Goal: Find specific page/section: Find specific page/section

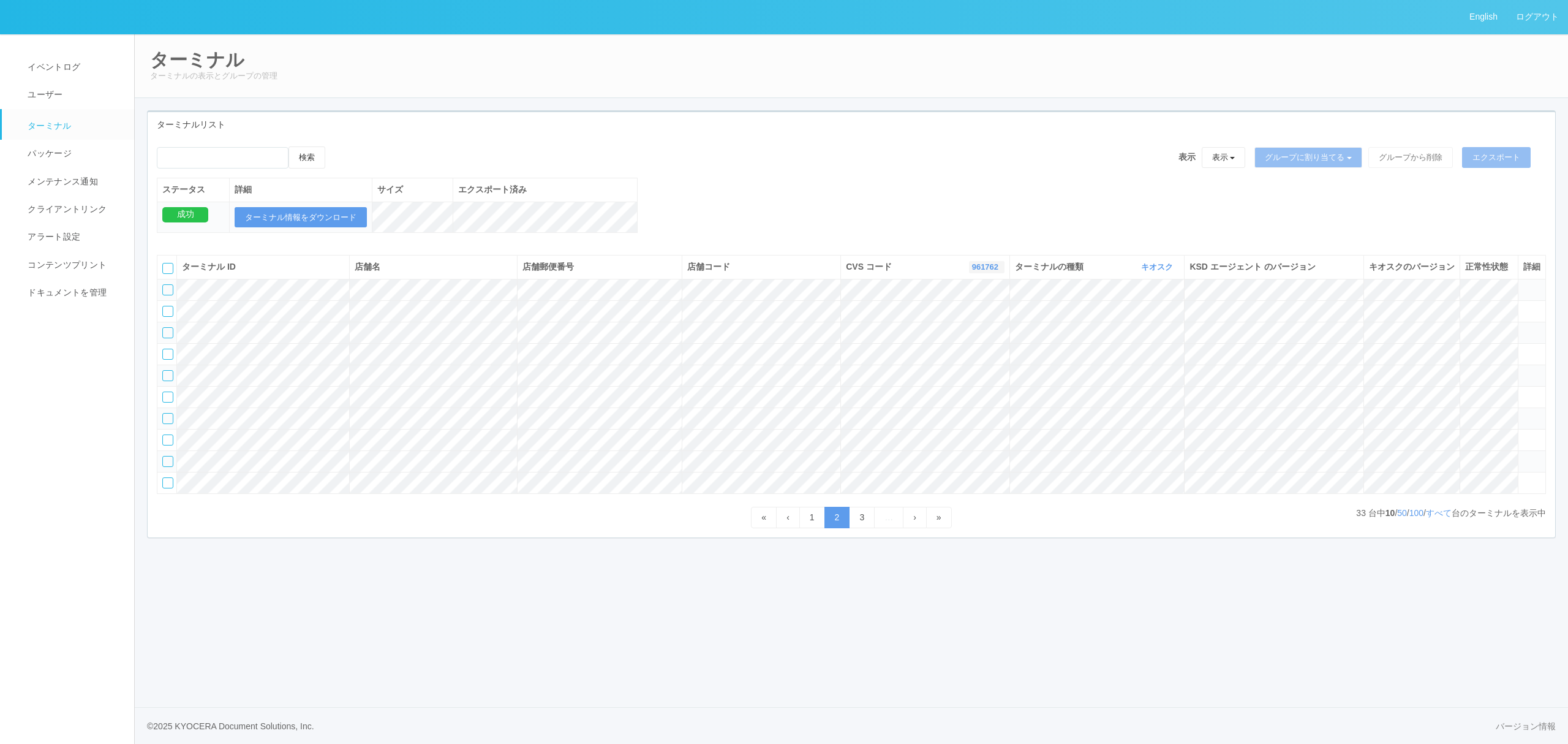
click at [989, 272] on link "961762" at bounding box center [987, 267] width 30 height 10
click at [959, 339] on link "300000" at bounding box center [955, 330] width 97 height 16
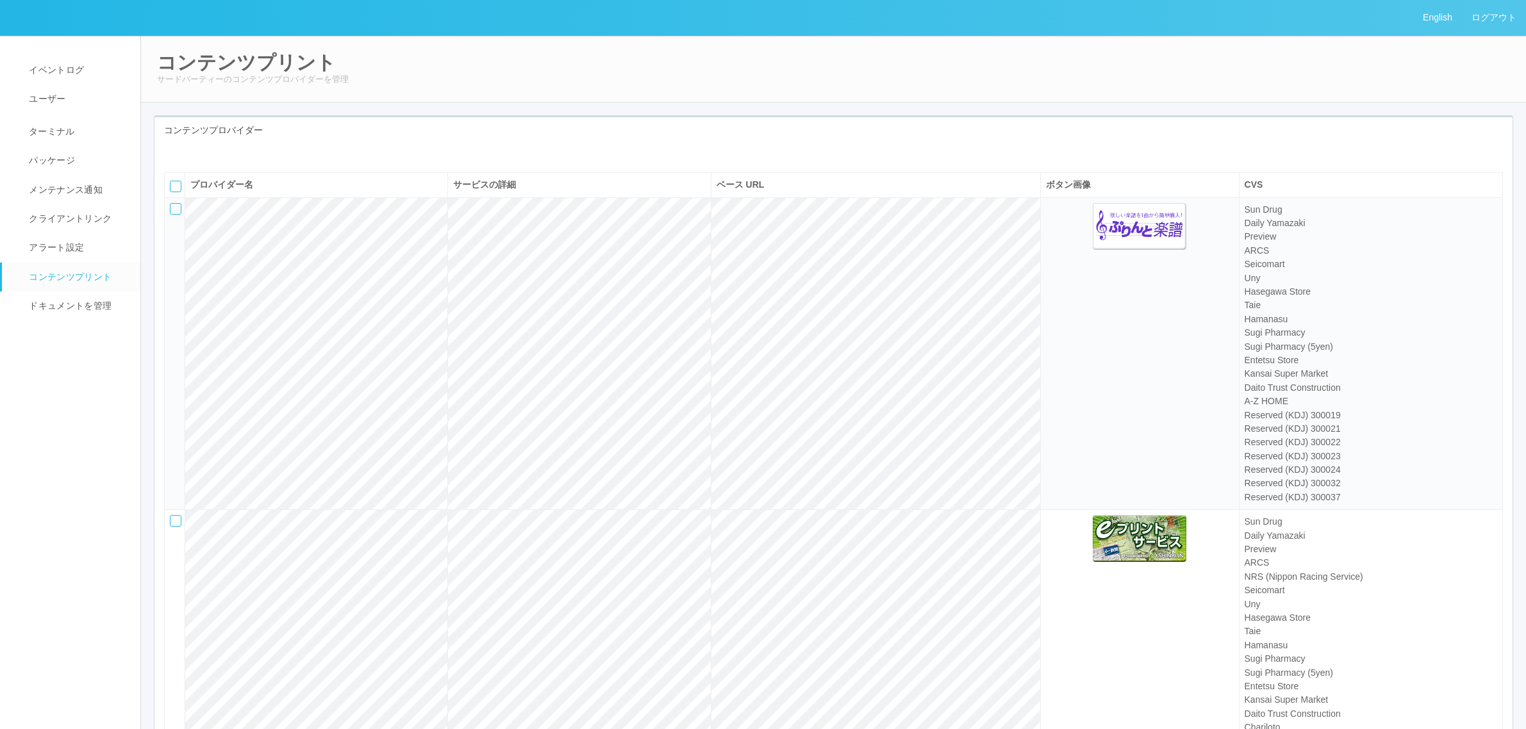
select select "5"
select select "13"
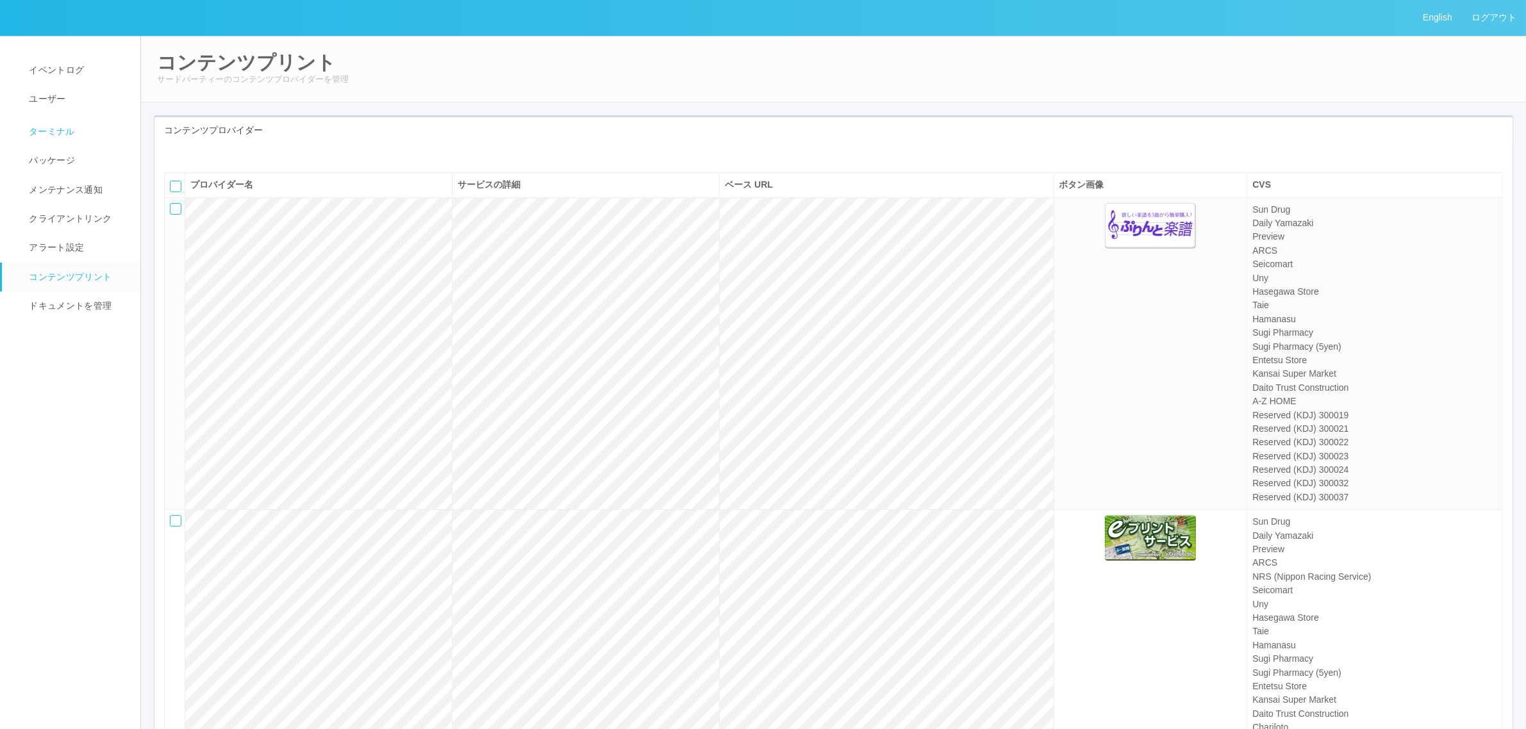
click at [97, 135] on link "ターミナル" at bounding box center [77, 130] width 150 height 32
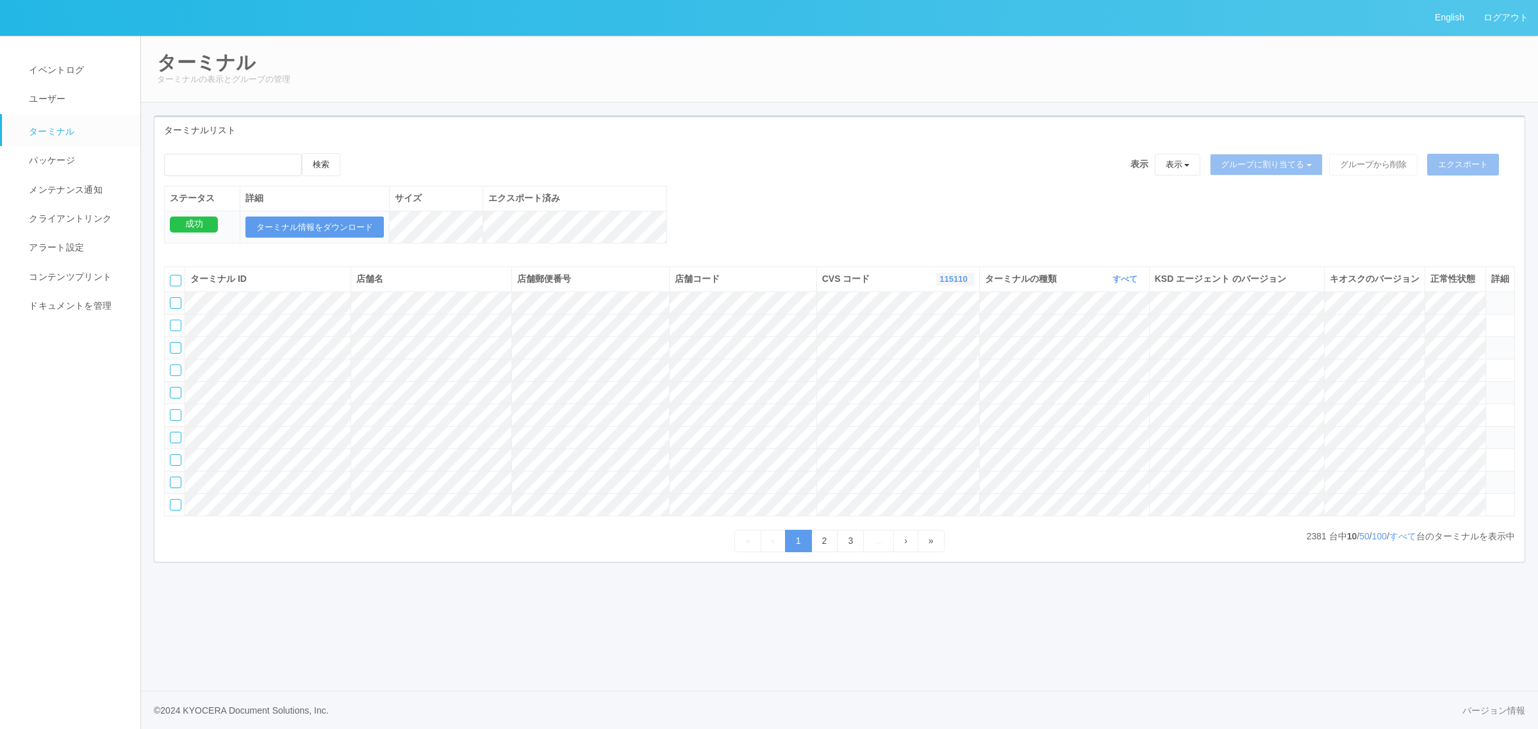
click at [956, 284] on link "115110" at bounding box center [954, 279] width 31 height 10
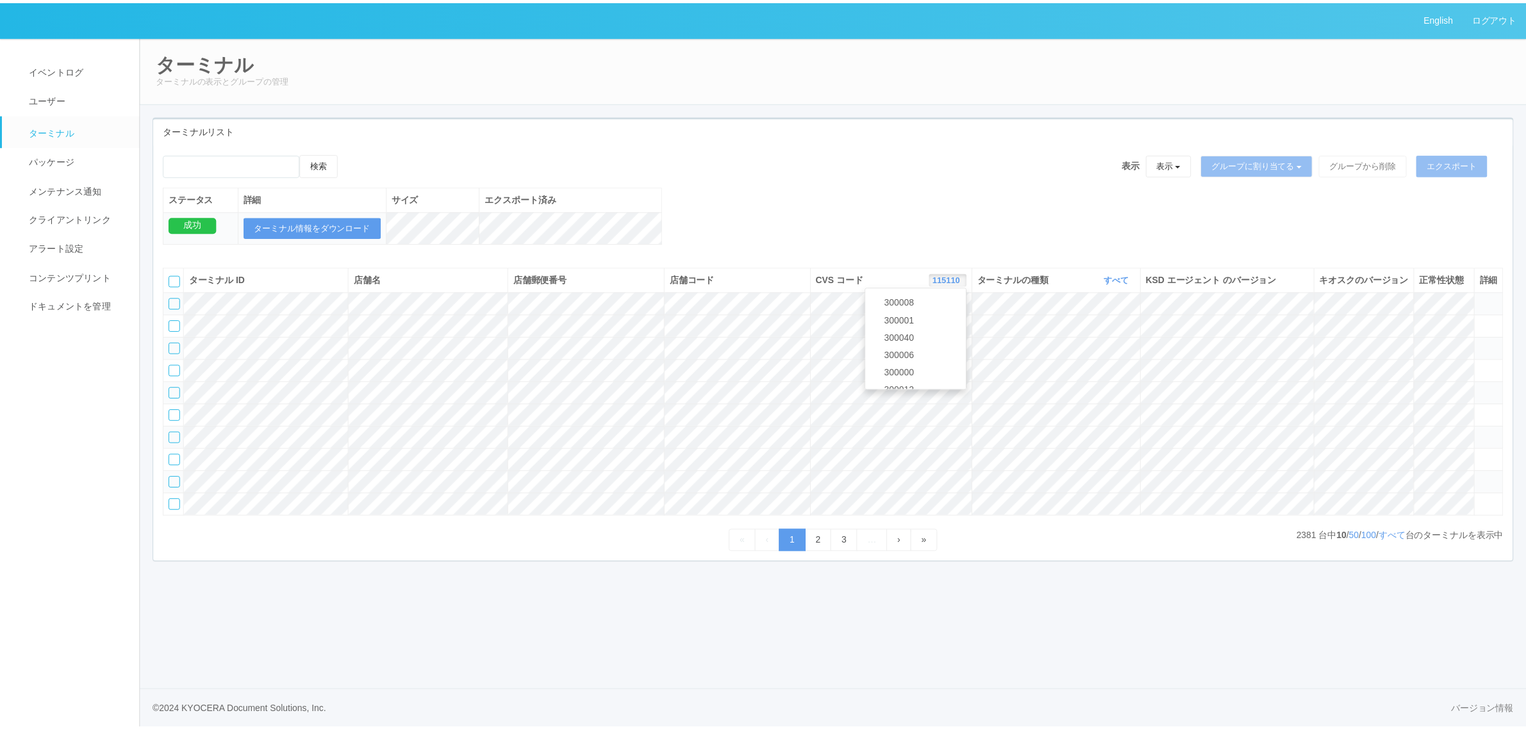
scroll to position [476, 0]
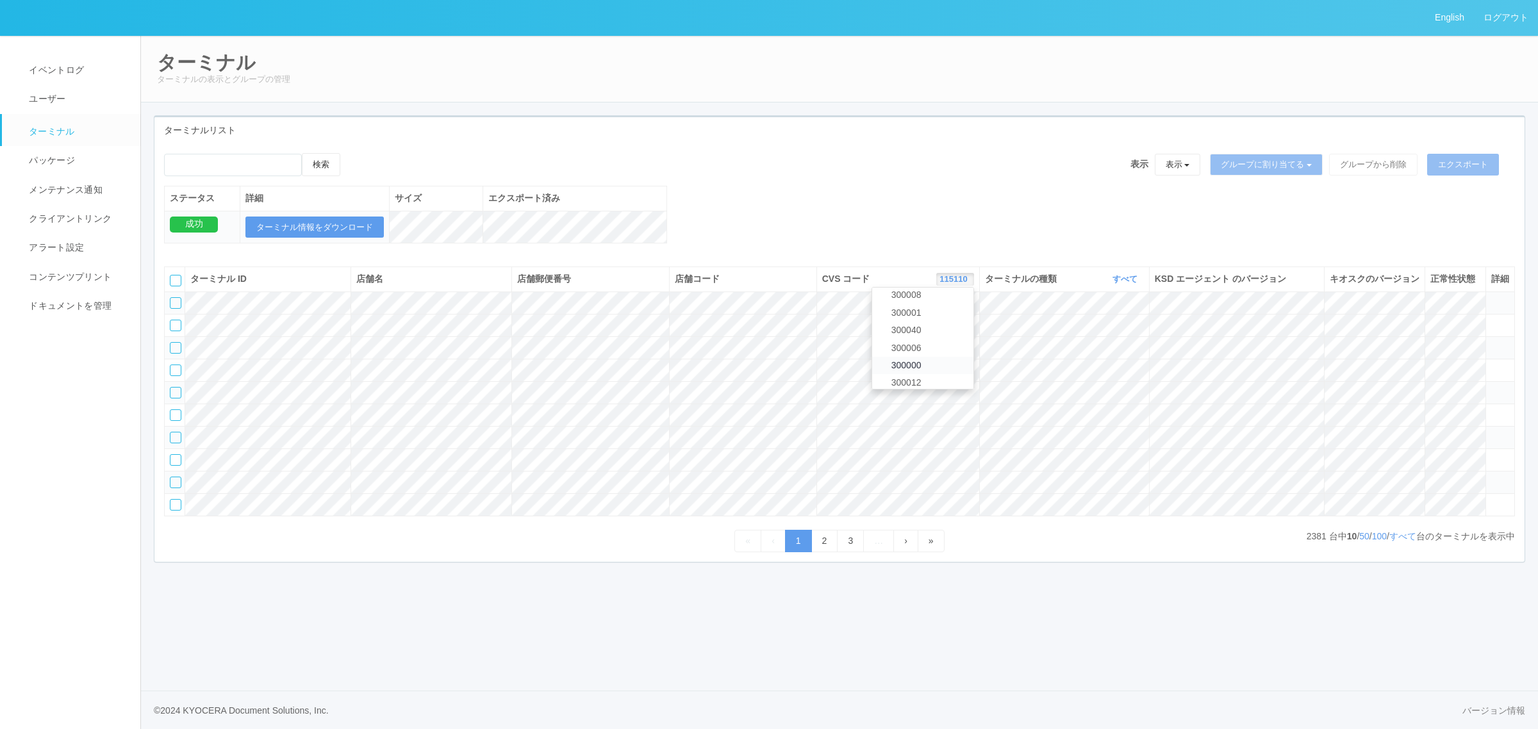
click at [934, 374] on link "300000" at bounding box center [922, 365] width 101 height 17
click at [1403, 541] on link "すべて" at bounding box center [1402, 536] width 27 height 10
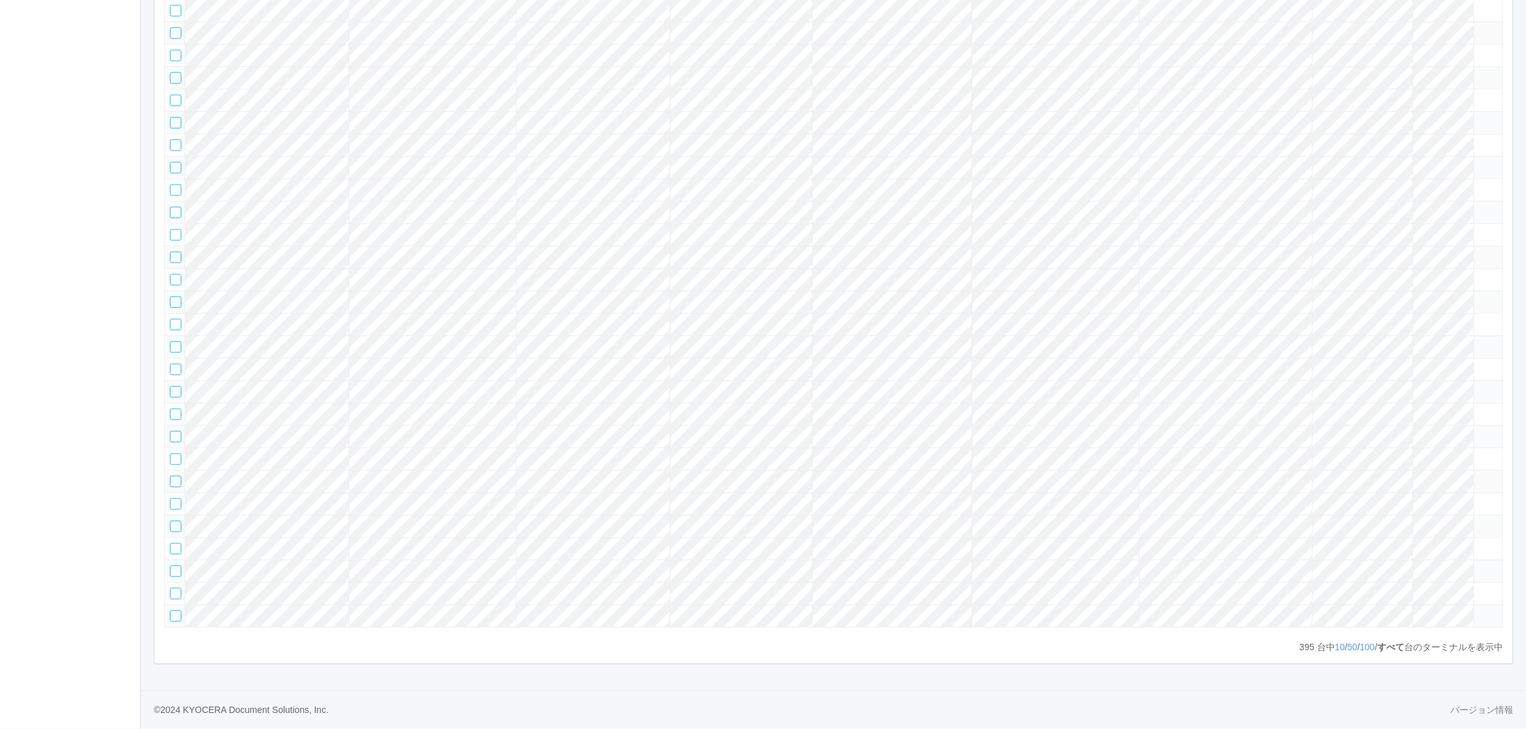
scroll to position [11004, 0]
